Goal: Task Accomplishment & Management: Complete application form

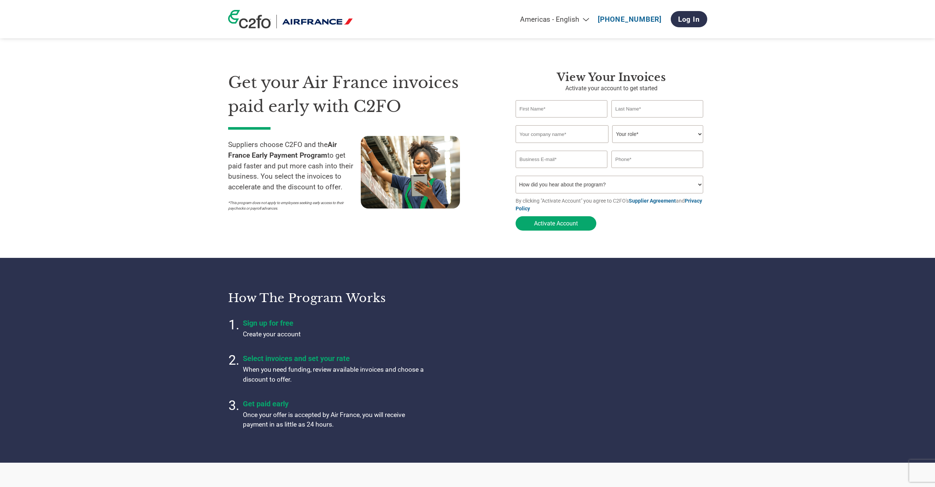
click at [542, 109] on input "text" at bounding box center [562, 108] width 92 height 17
type input "Luc"
type input "[PERSON_NAME]"
click at [568, 140] on input "text" at bounding box center [562, 134] width 93 height 18
type input "[PERSON_NAME]"
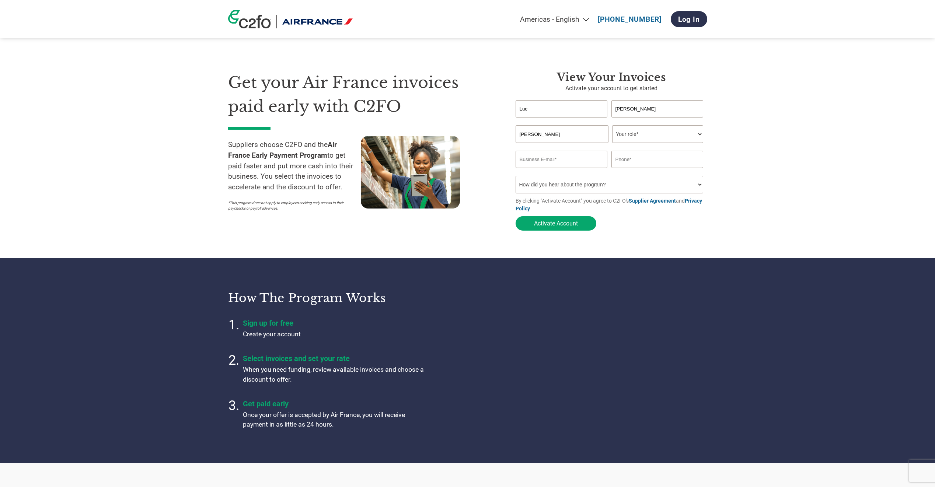
click at [629, 135] on select "Your role* CFO Controller Credit Manager Finance Director Treasurer CEO Preside…" at bounding box center [657, 134] width 91 height 18
select select "OFFICE_MANAGER"
click at [612, 126] on select "Your role* CFO Controller Credit Manager Finance Director Treasurer CEO Preside…" at bounding box center [657, 134] width 91 height 18
click at [546, 160] on input "email" at bounding box center [562, 159] width 92 height 17
click at [602, 189] on select "How did you hear about the program? Received a letter Email Social Media Online…" at bounding box center [610, 185] width 188 height 18
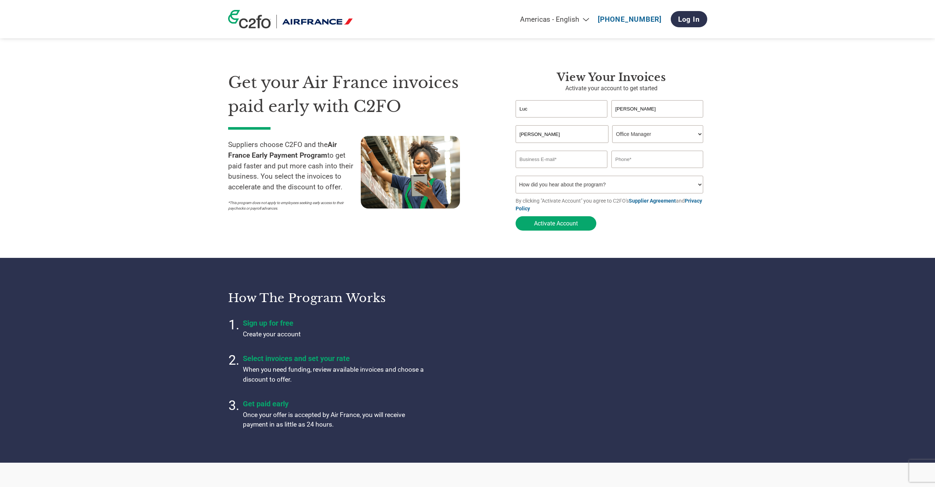
select select "Email"
click at [516, 178] on select "How did you hear about the program? Received a letter Email Social Media Online…" at bounding box center [610, 185] width 188 height 18
click at [530, 162] on input "email" at bounding box center [562, 159] width 92 height 17
type input "[EMAIL_ADDRESS][PERSON_NAME][DOMAIN_NAME]"
click at [639, 163] on input "text" at bounding box center [657, 159] width 92 height 17
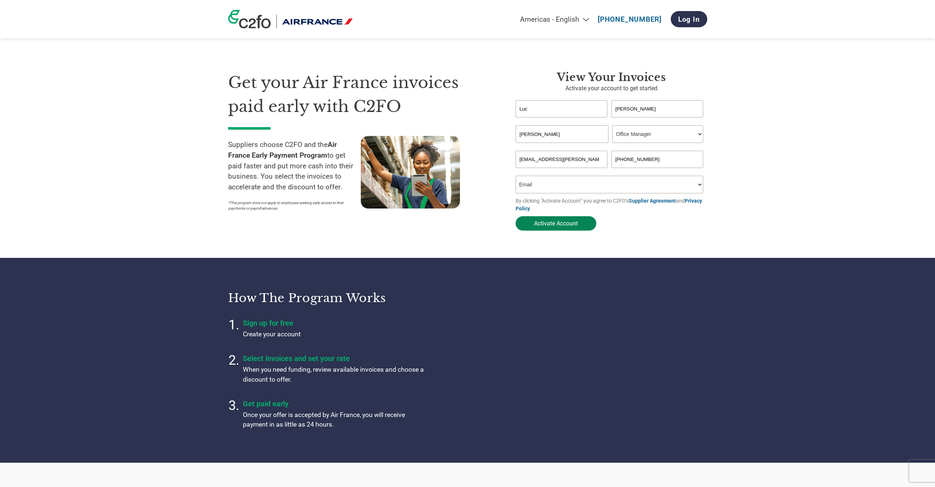
type input "[PHONE_NUMBER]"
click at [553, 226] on button "Activate Account" at bounding box center [556, 223] width 81 height 14
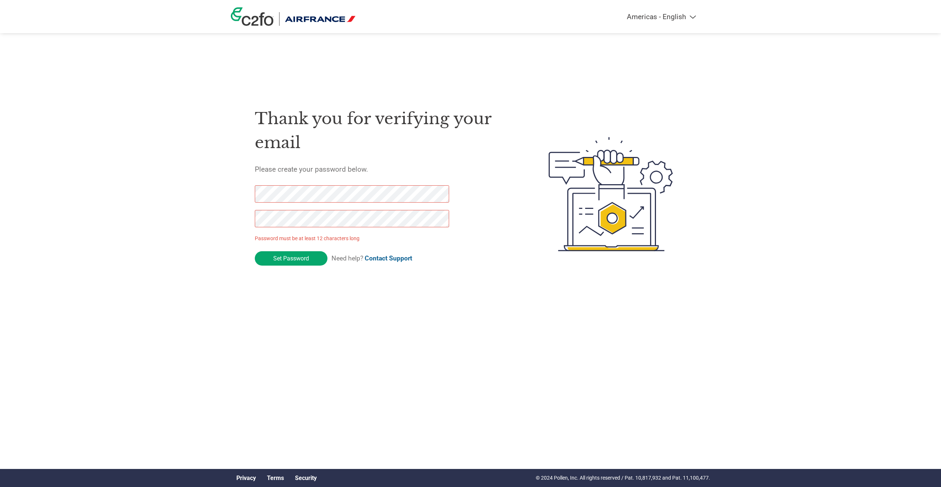
click at [315, 181] on div "Thank you for verifying your email Please create your password below. Password …" at bounding box center [384, 194] width 259 height 195
click at [252, 195] on div "Thank you for verifying your email Please create your password below. Password …" at bounding box center [470, 194] width 479 height 195
click at [291, 260] on input "Set Password" at bounding box center [291, 258] width 73 height 14
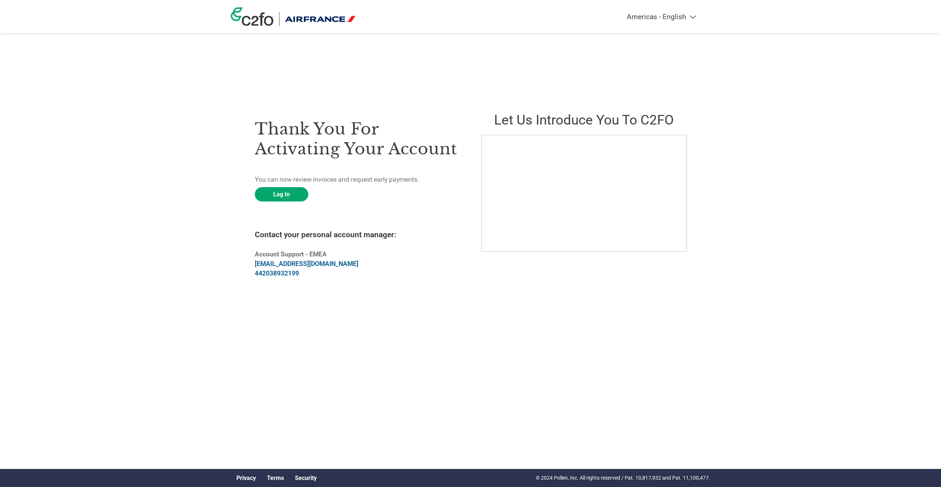
drag, startPoint x: 421, startPoint y: 400, endPoint x: 407, endPoint y: 402, distance: 14.7
click at [421, 359] on html "Americas - English Américas - Español Américas - Português Amériques - Français…" at bounding box center [470, 179] width 941 height 359
click at [279, 192] on link "Log In" at bounding box center [281, 194] width 53 height 14
